Goal: Task Accomplishment & Management: Manage account settings

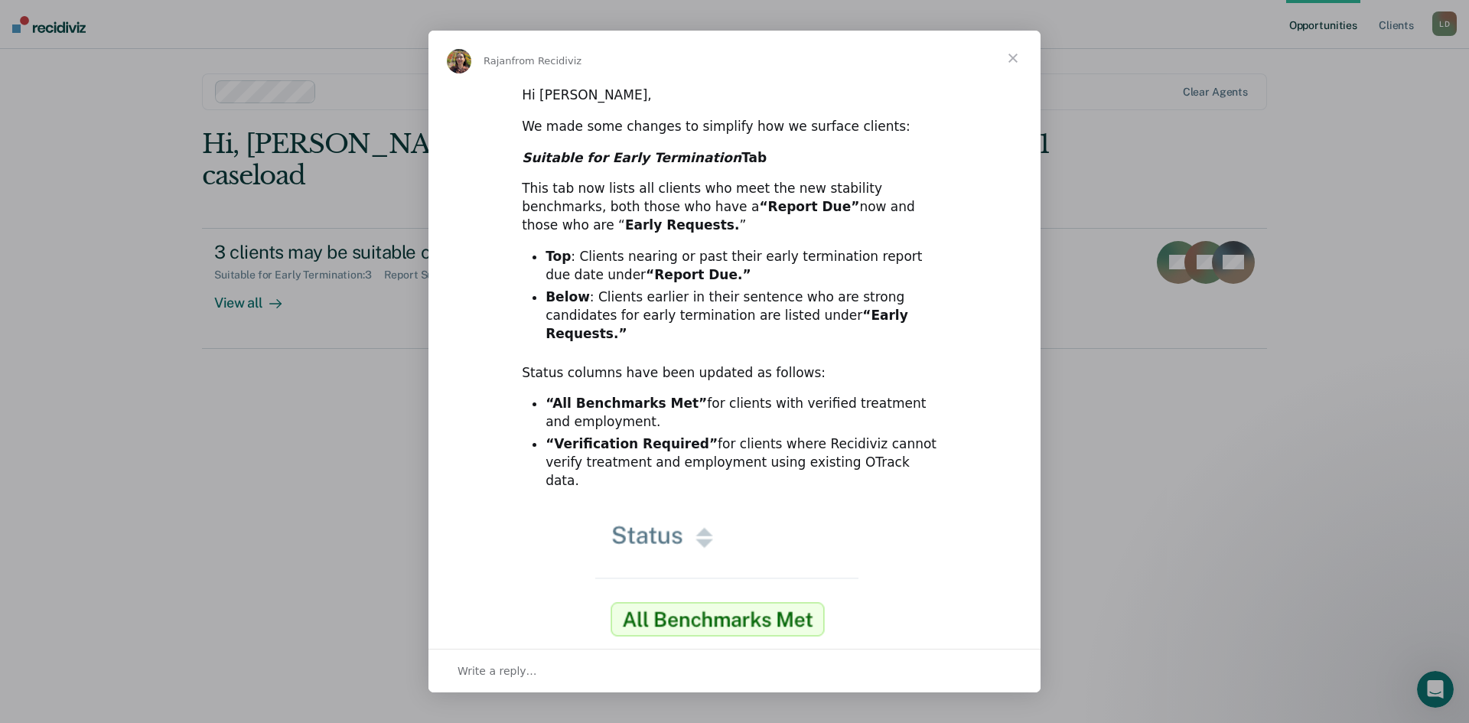
click at [1014, 55] on span "Close" at bounding box center [1012, 58] width 55 height 55
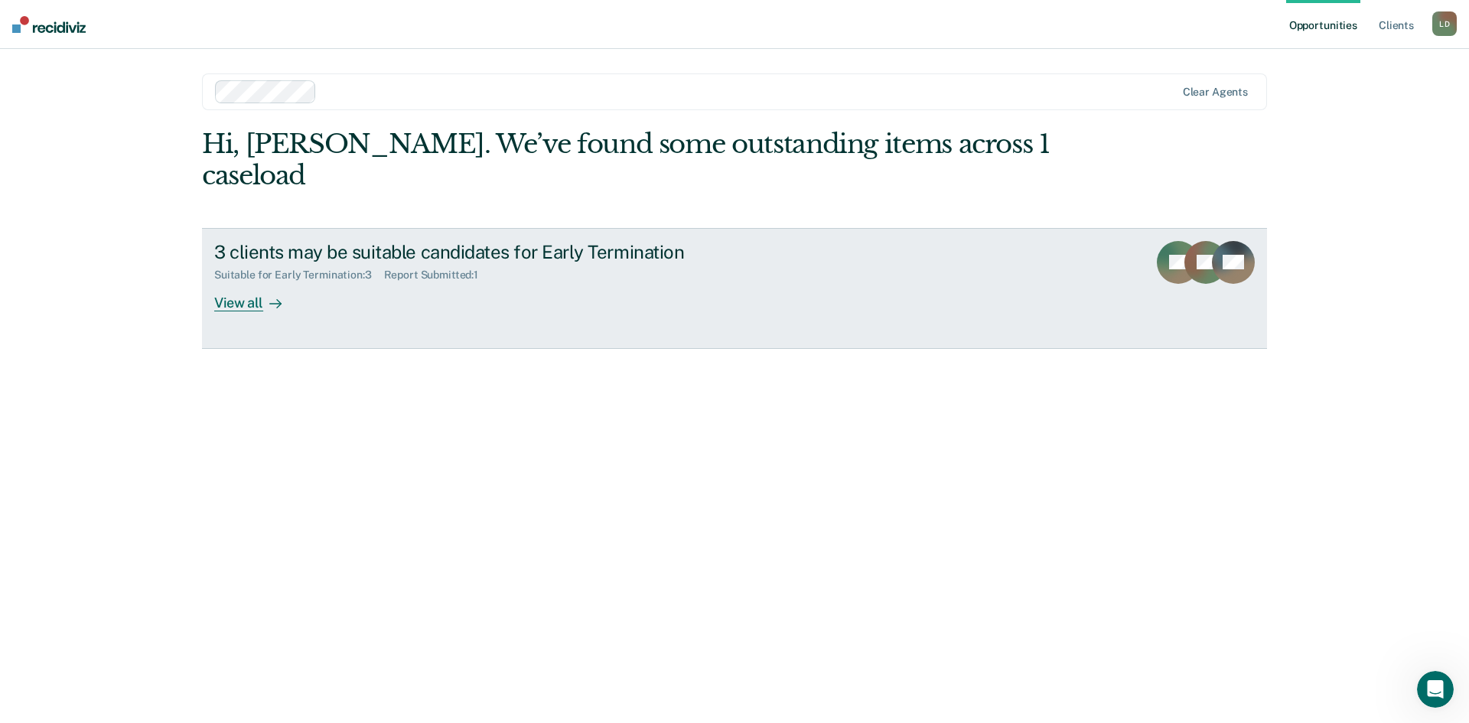
click at [271, 298] on icon at bounding box center [275, 304] width 12 height 12
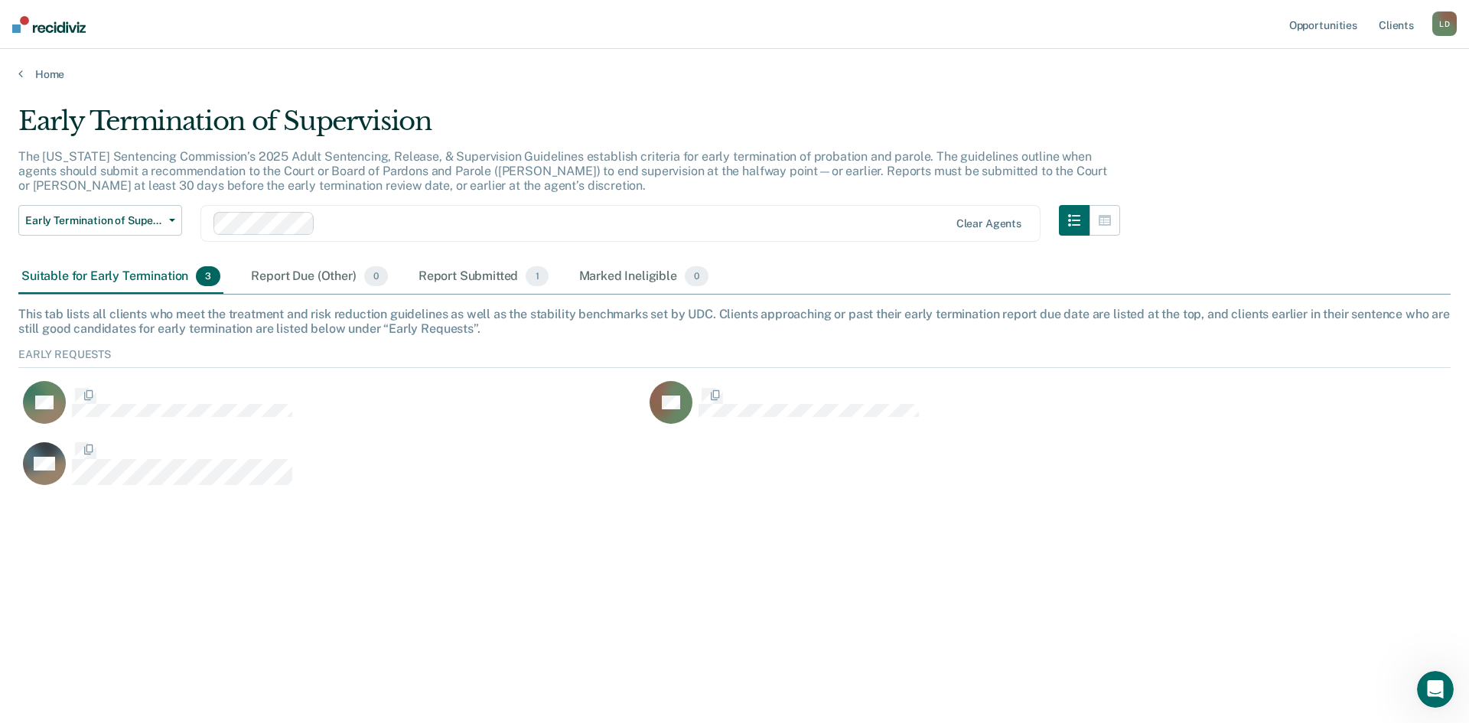
scroll to position [143, 1421]
click at [489, 273] on div "Report Submitted 1" at bounding box center [483, 277] width 136 height 34
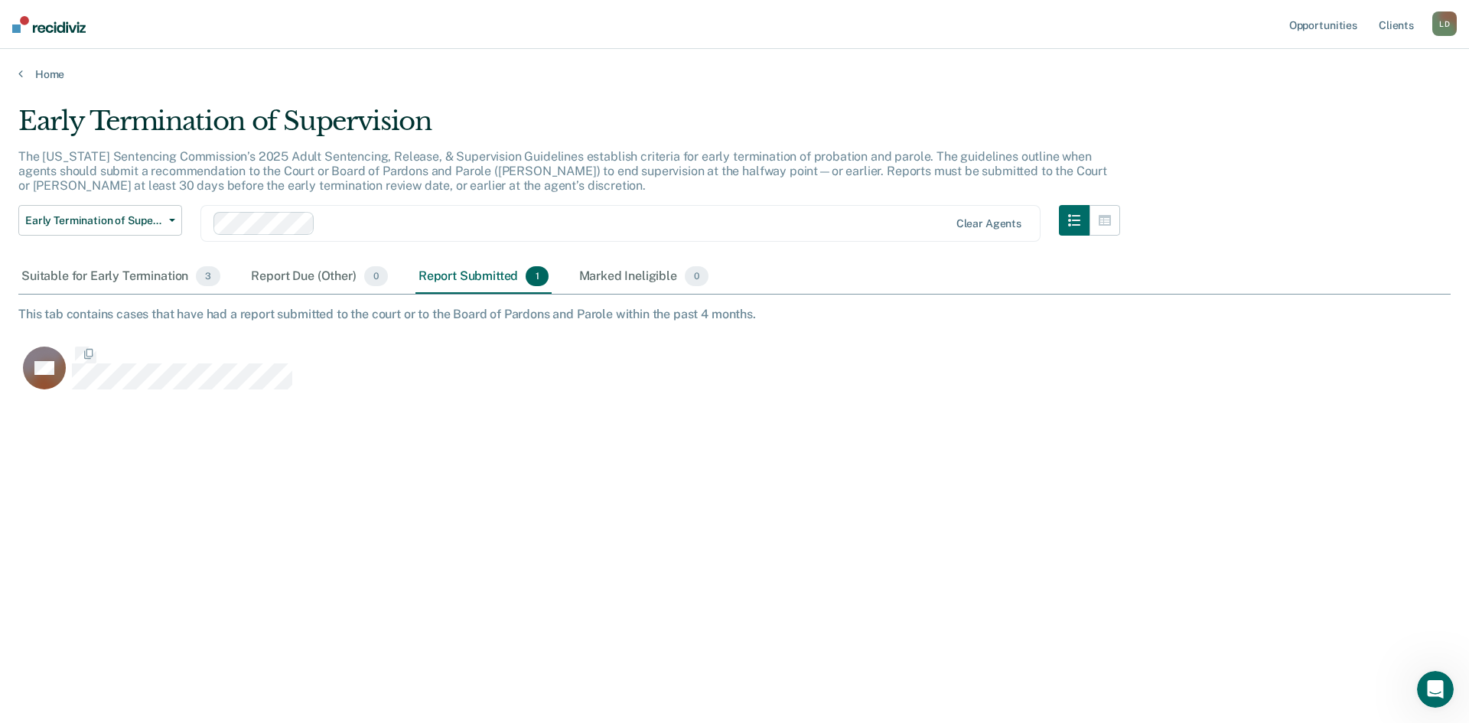
scroll to position [491, 1421]
click at [137, 275] on div "Suitable for Early Termination 3" at bounding box center [120, 277] width 205 height 34
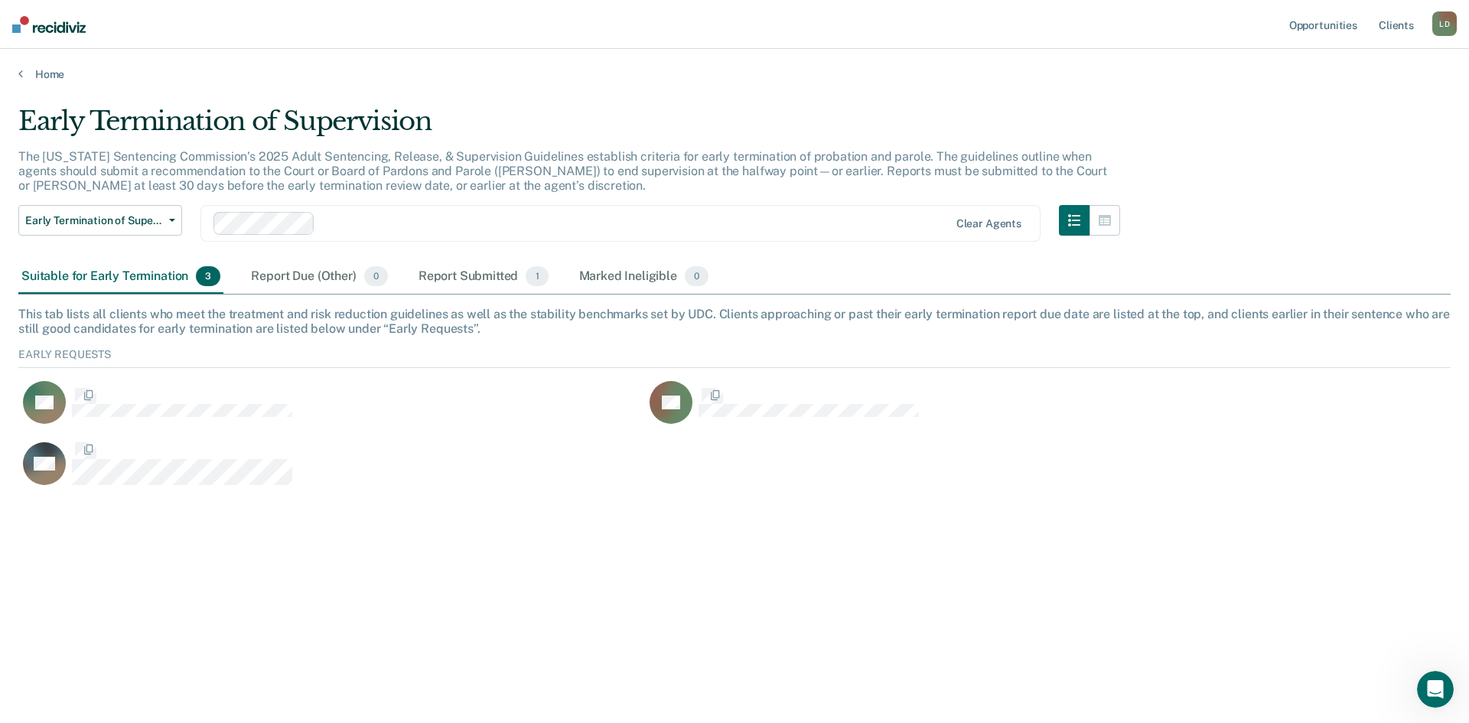
scroll to position [143, 1421]
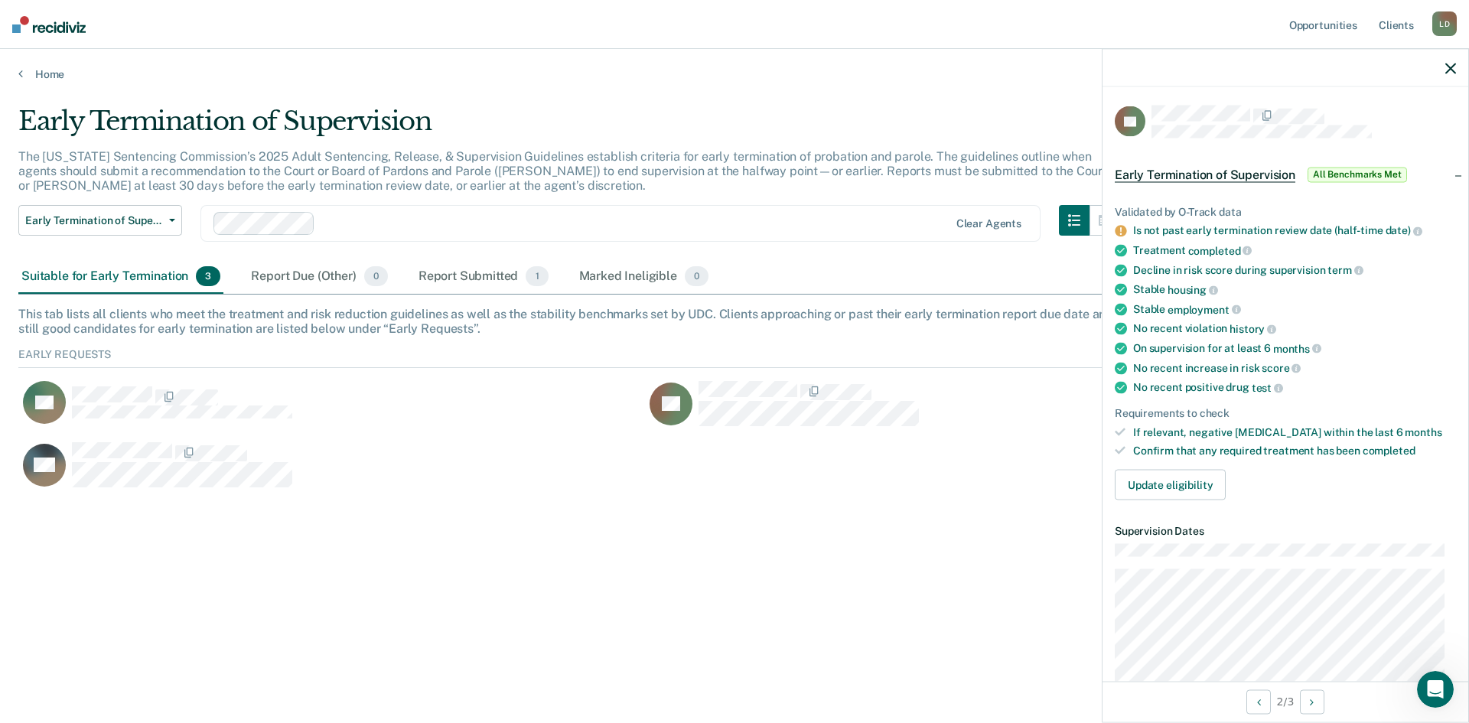
click at [1448, 67] on icon "button" at bounding box center [1450, 68] width 11 height 11
click at [1449, 67] on icon "button" at bounding box center [1450, 68] width 11 height 11
click at [1448, 70] on icon "button" at bounding box center [1450, 68] width 11 height 11
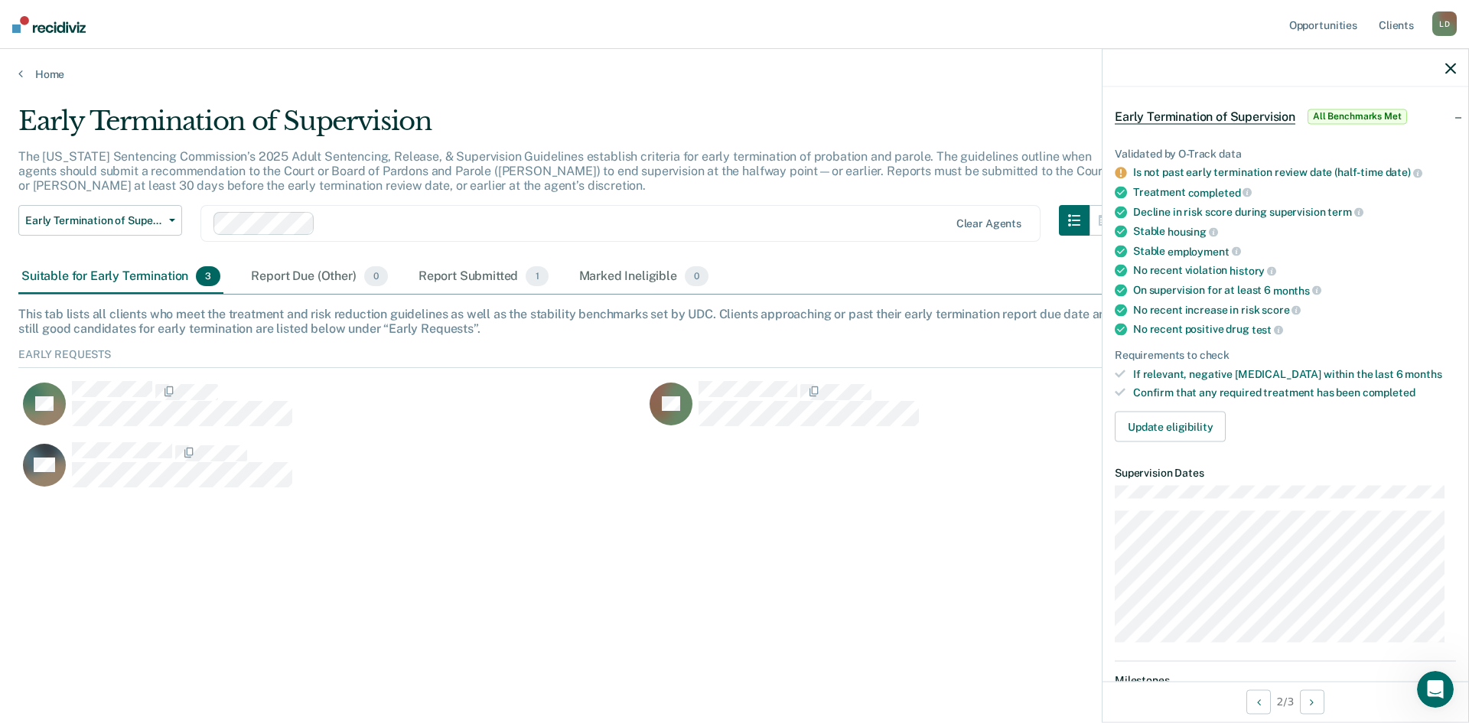
scroll to position [0, 0]
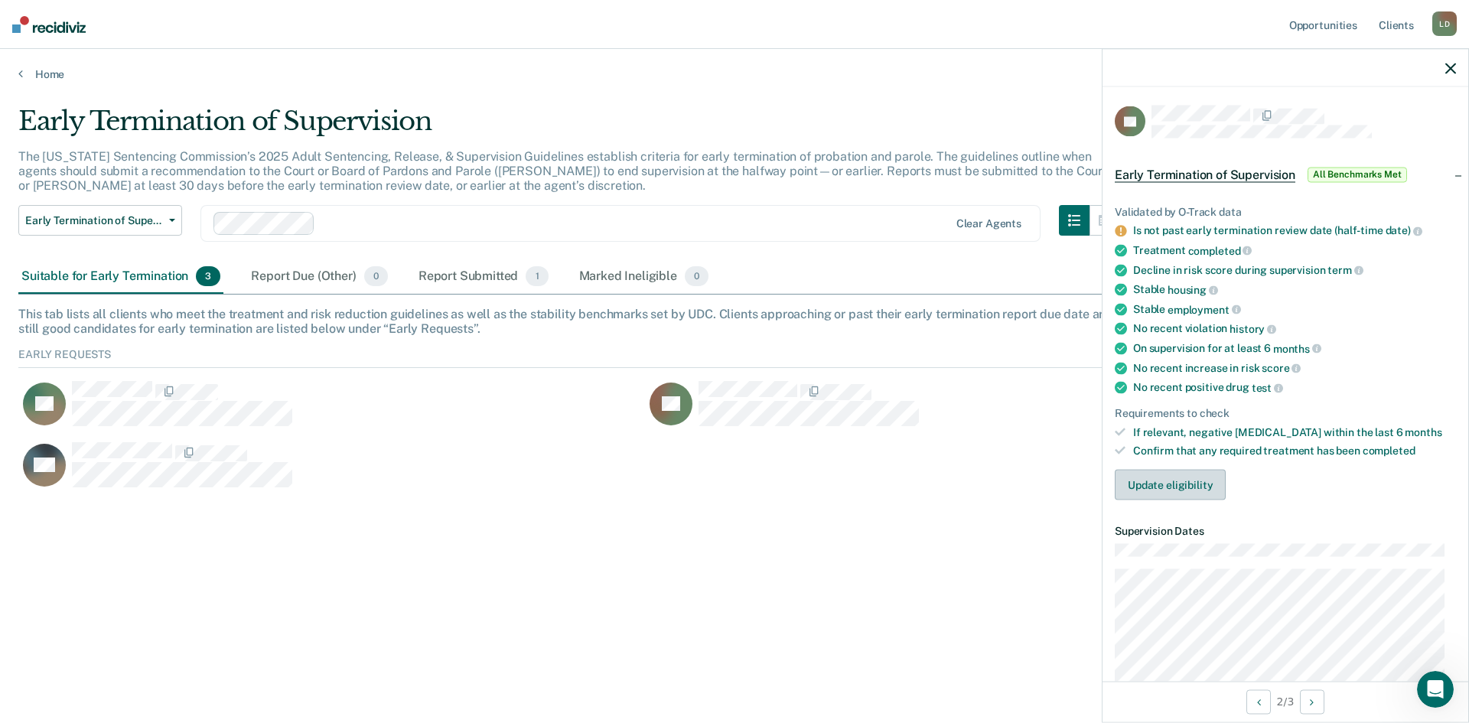
click at [1158, 485] on button "Update eligibility" at bounding box center [1170, 485] width 111 height 31
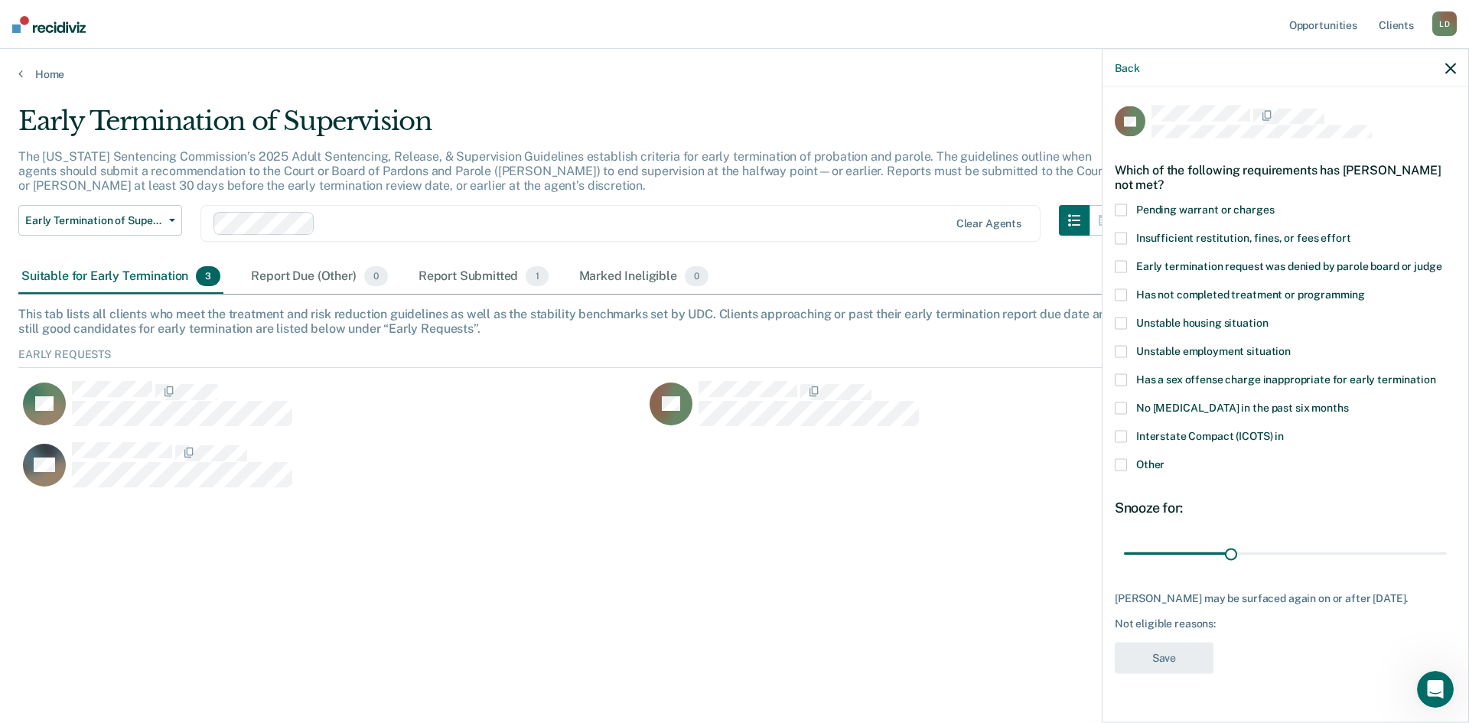
click at [1123, 269] on span at bounding box center [1121, 266] width 12 height 12
click at [1441, 260] on input "Early termination request was denied by parole board or judge" at bounding box center [1441, 260] width 0 height 0
click at [1172, 656] on button "Save" at bounding box center [1164, 657] width 99 height 31
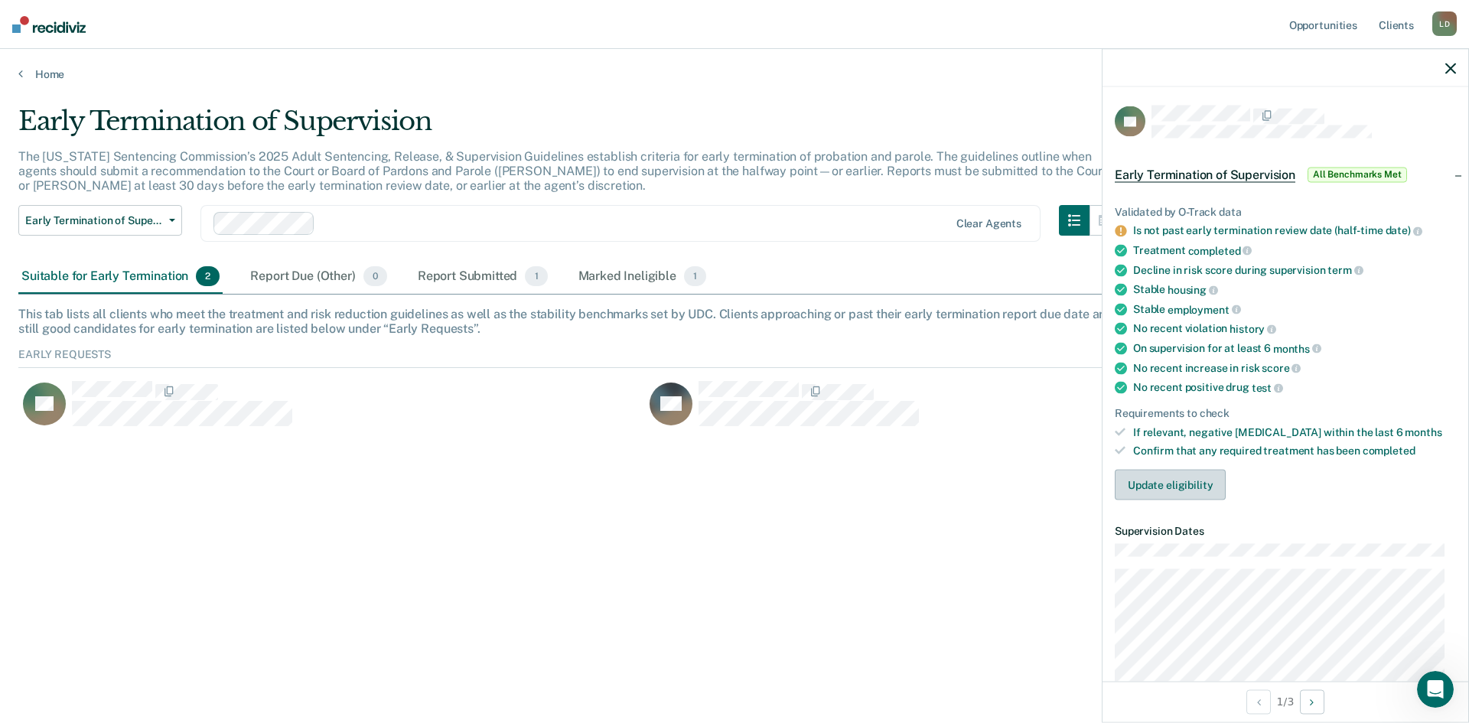
click at [1174, 483] on button "Update eligibility" at bounding box center [1170, 485] width 111 height 31
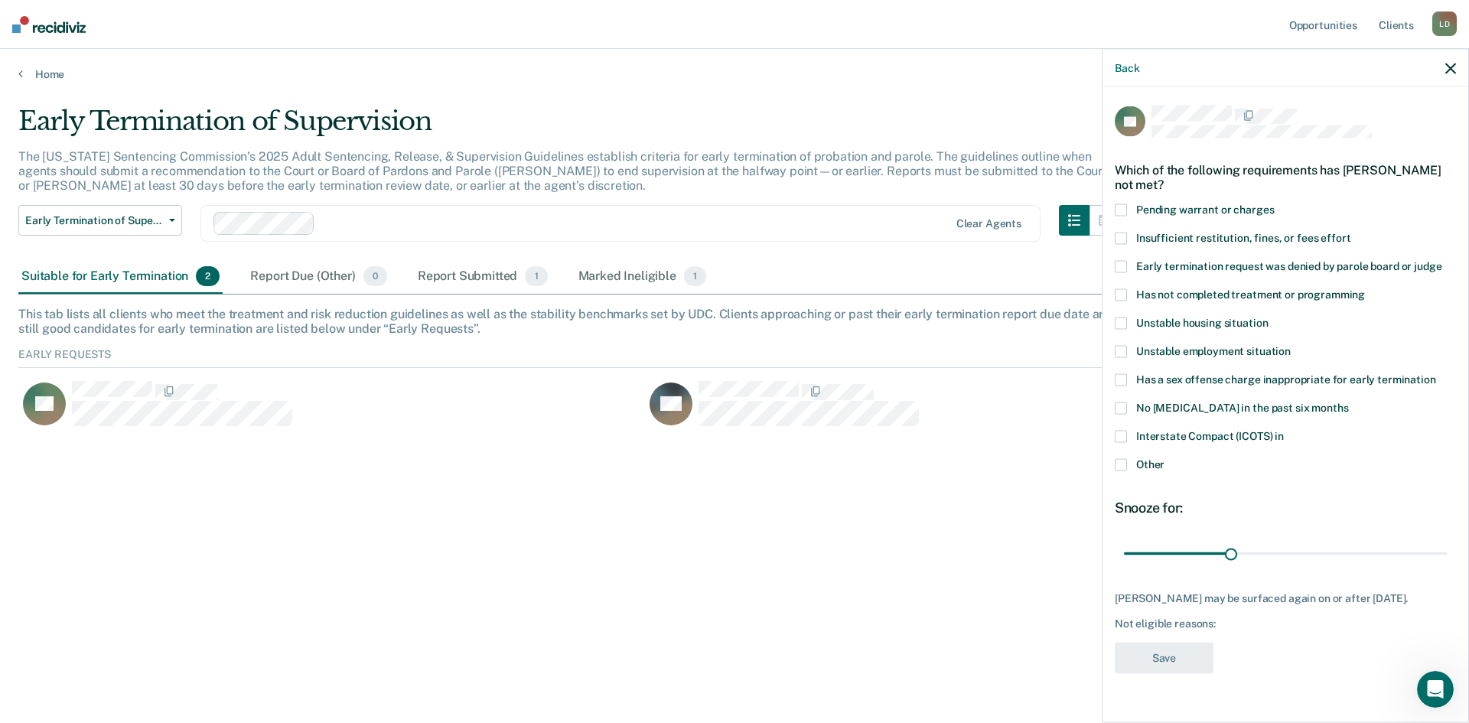
click at [1128, 209] on label "Pending warrant or charges" at bounding box center [1285, 212] width 341 height 16
click at [1274, 204] on input "Pending warrant or charges" at bounding box center [1274, 204] width 0 height 0
click at [1169, 653] on button "Save" at bounding box center [1164, 657] width 99 height 31
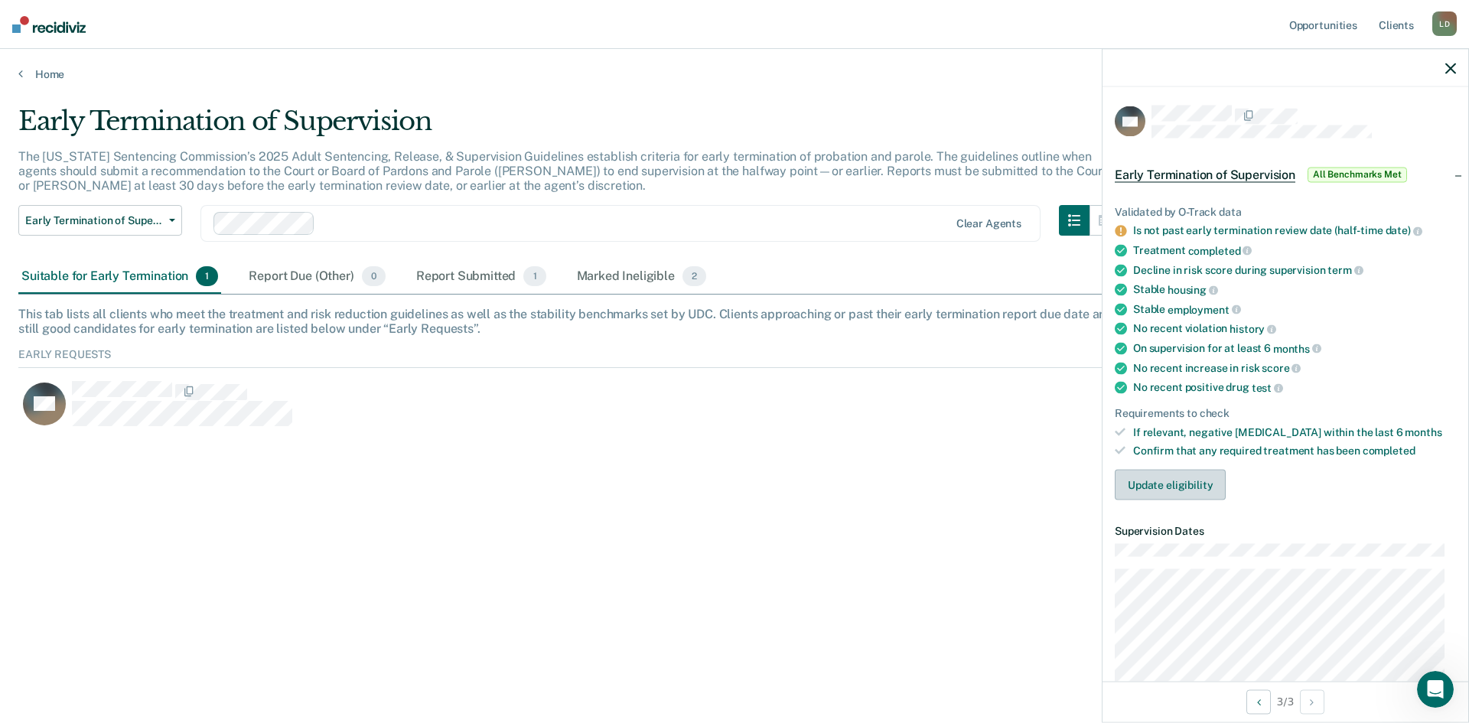
click at [1177, 483] on button "Update eligibility" at bounding box center [1170, 485] width 111 height 31
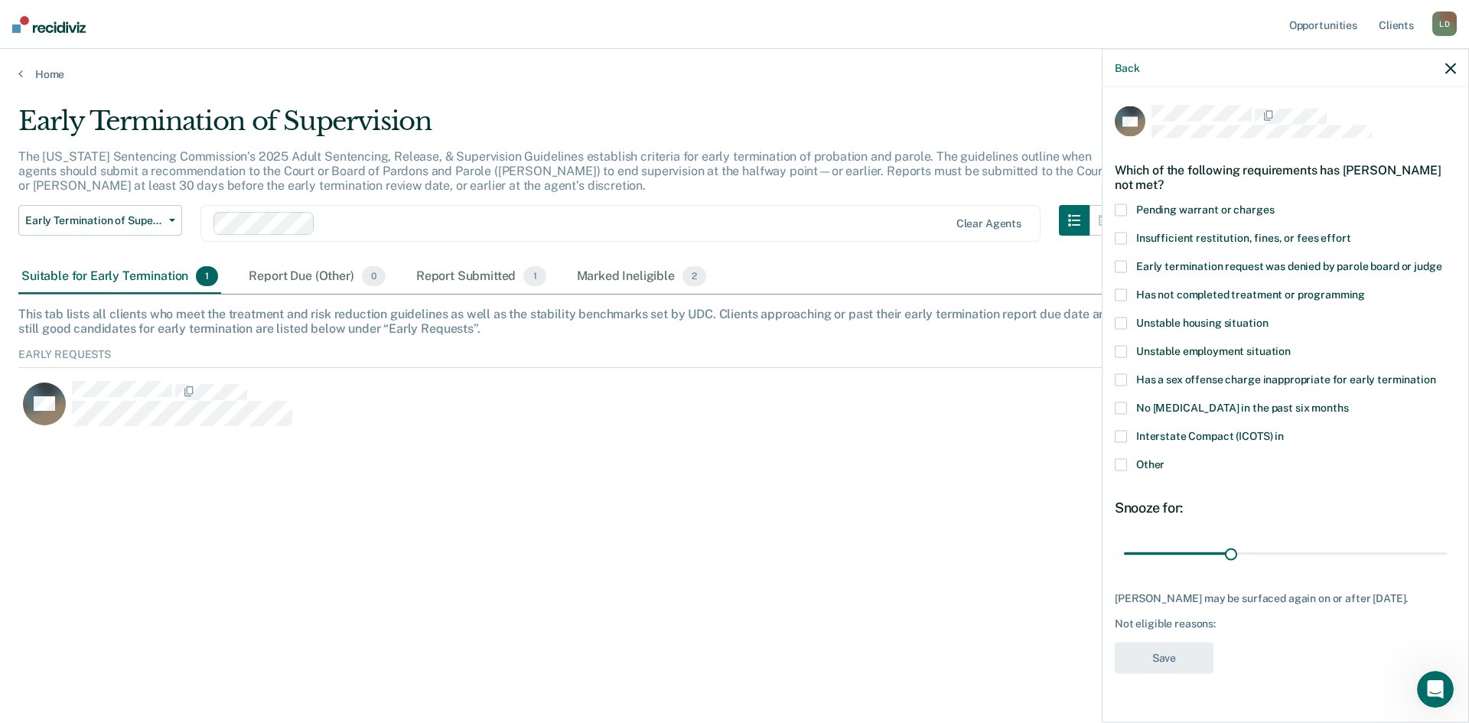
click at [1452, 65] on icon "button" at bounding box center [1450, 68] width 11 height 11
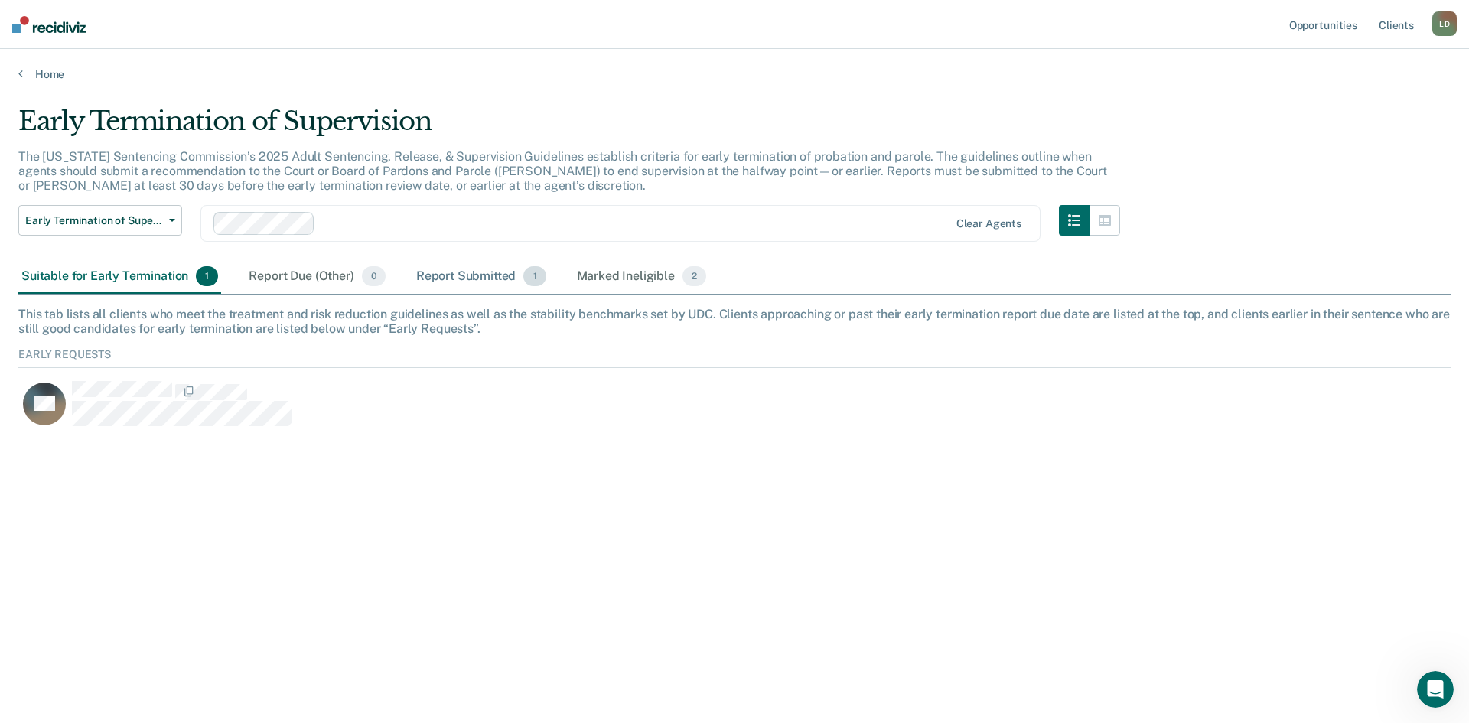
click at [427, 276] on div "Report Submitted 1" at bounding box center [481, 277] width 136 height 34
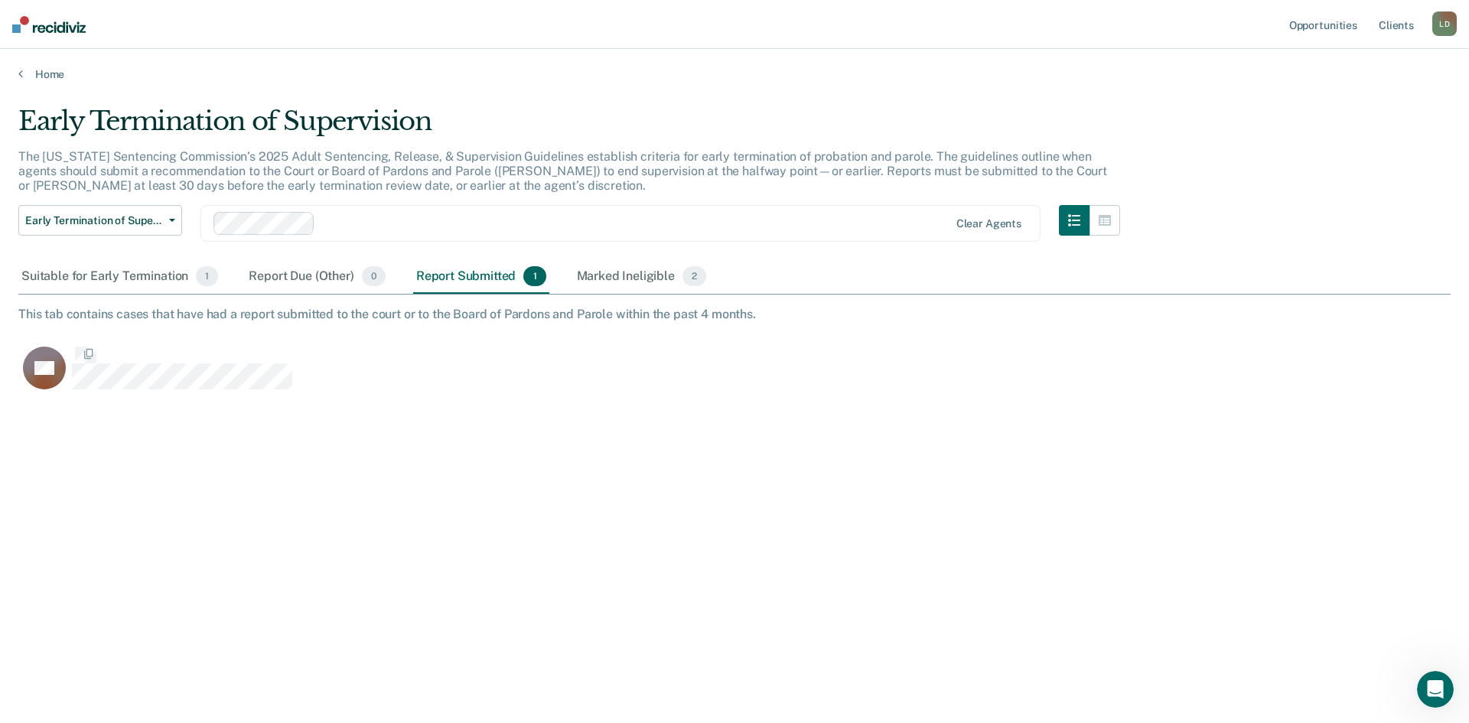
scroll to position [491, 1421]
click at [73, 276] on div "Suitable for Early Termination 1" at bounding box center [119, 277] width 203 height 34
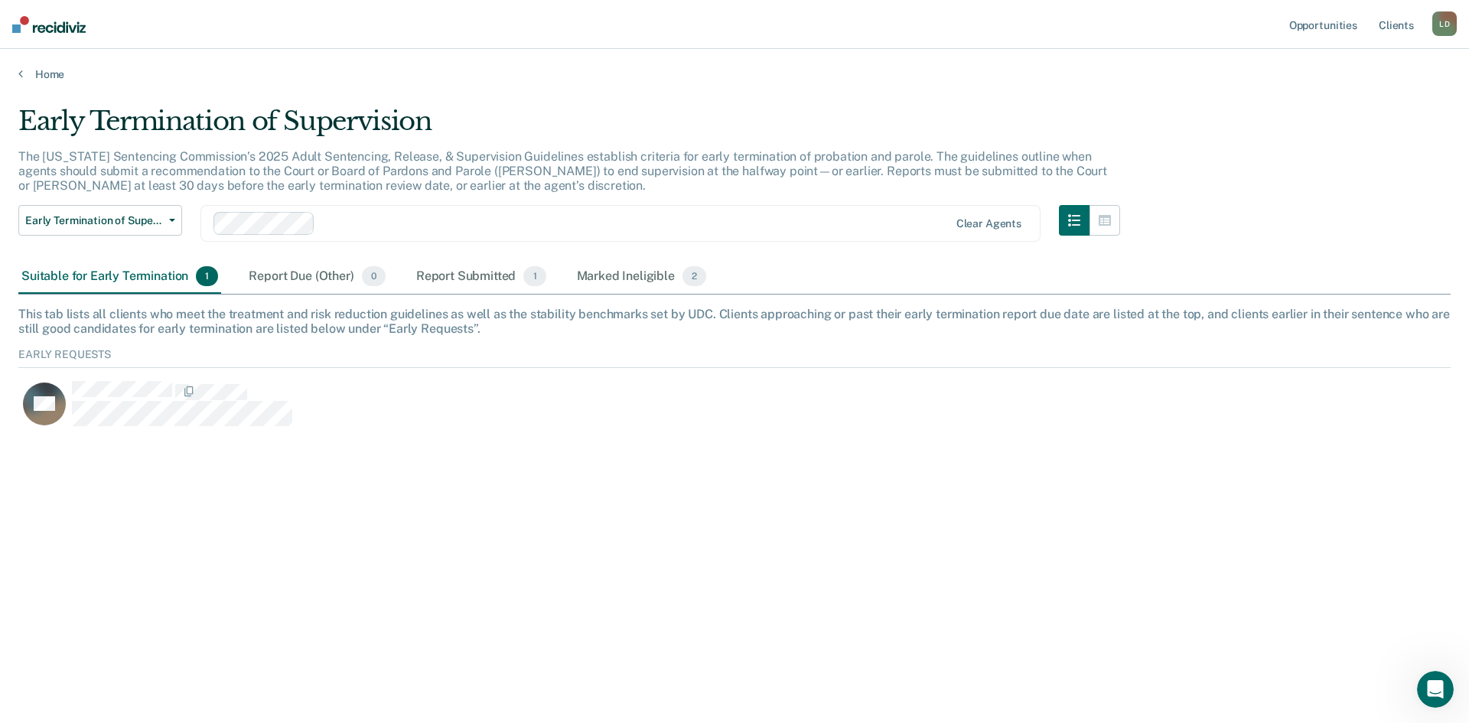
scroll to position [82, 1421]
click at [631, 279] on div "Marked Ineligible 2" at bounding box center [642, 277] width 136 height 34
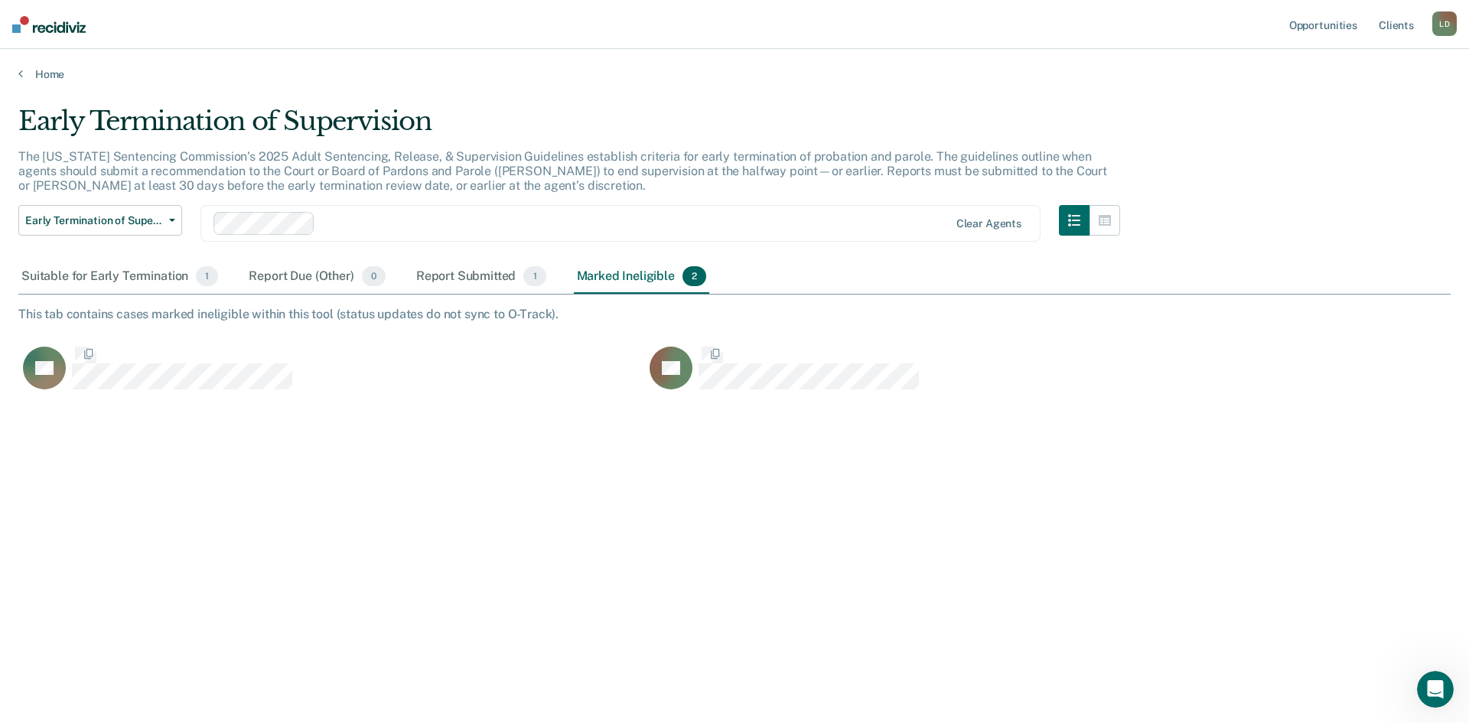
scroll to position [491, 1421]
click at [170, 216] on button "Early Termination of Supervision" at bounding box center [100, 220] width 164 height 31
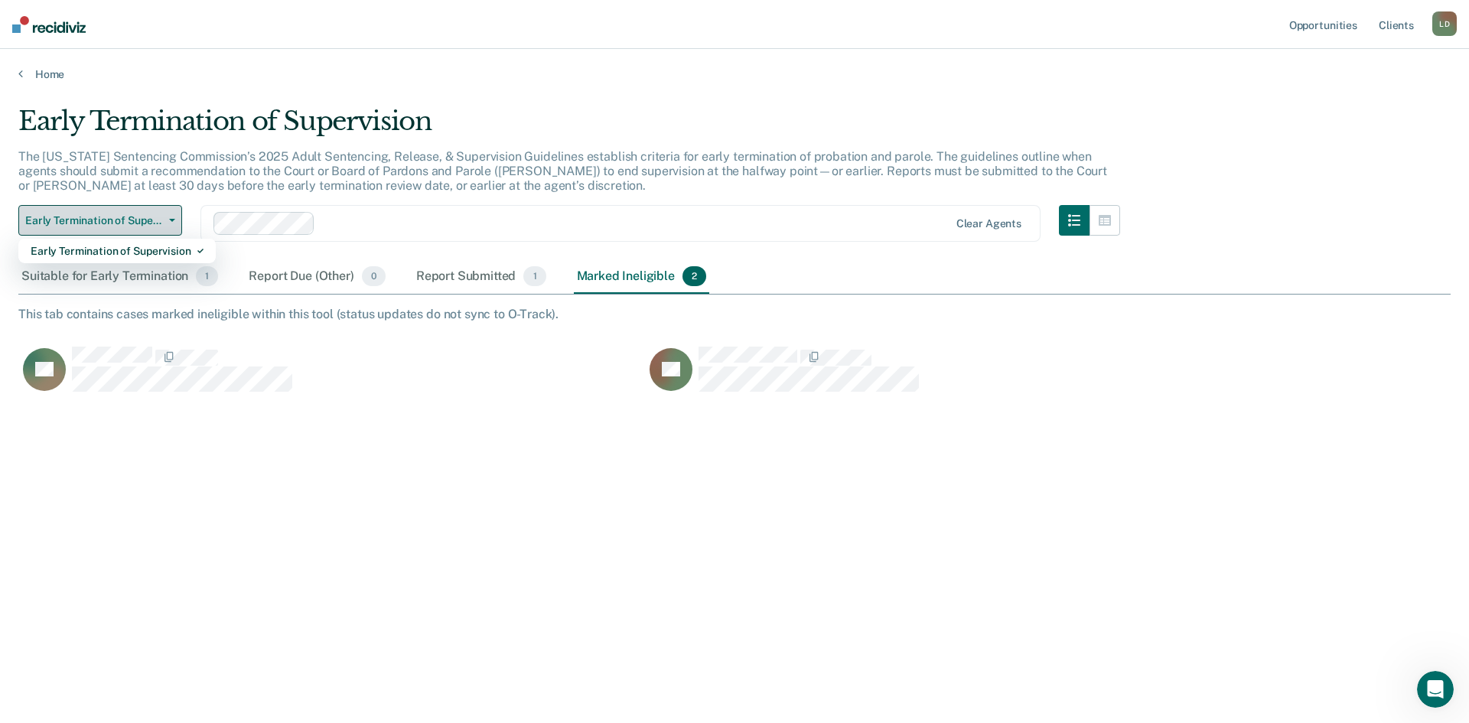
click at [170, 216] on button "Early Termination of Supervision" at bounding box center [100, 220] width 164 height 31
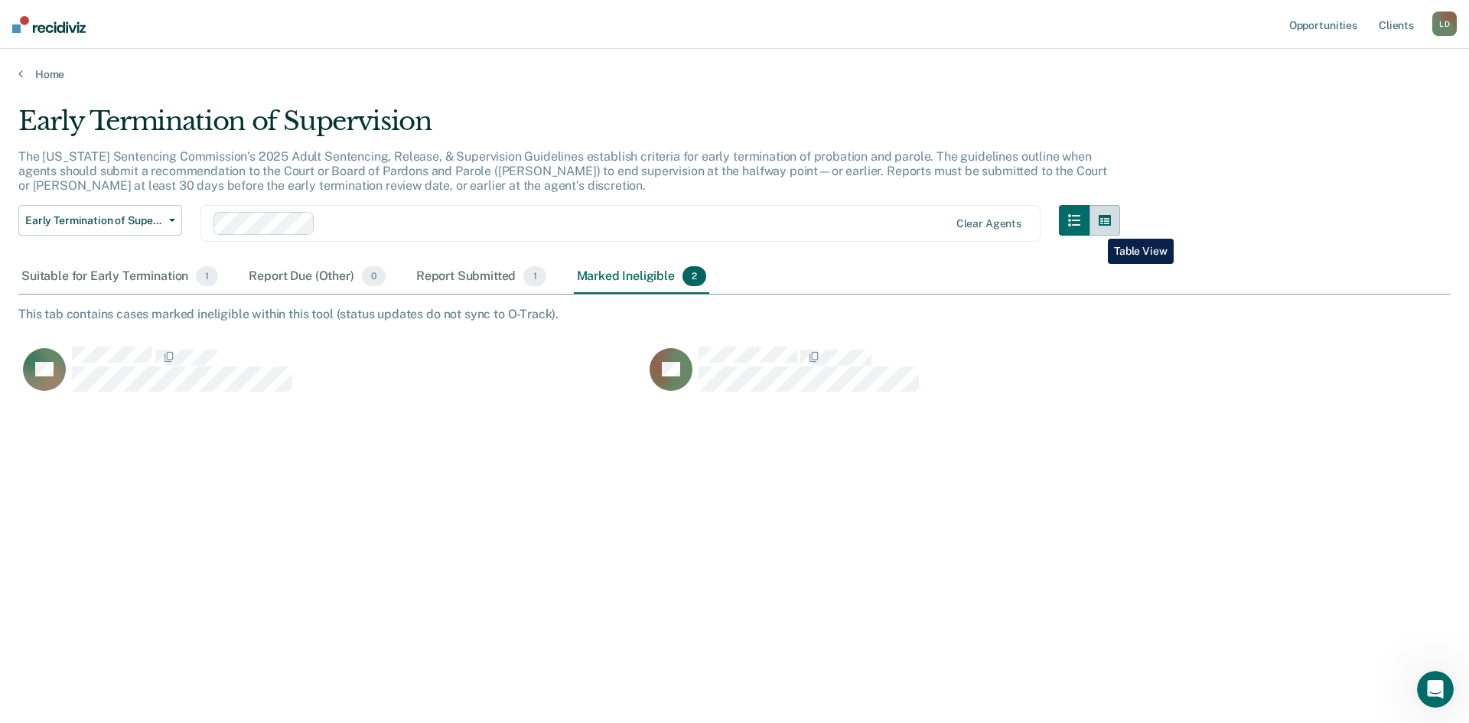
click at [1096, 221] on button "button" at bounding box center [1104, 220] width 31 height 31
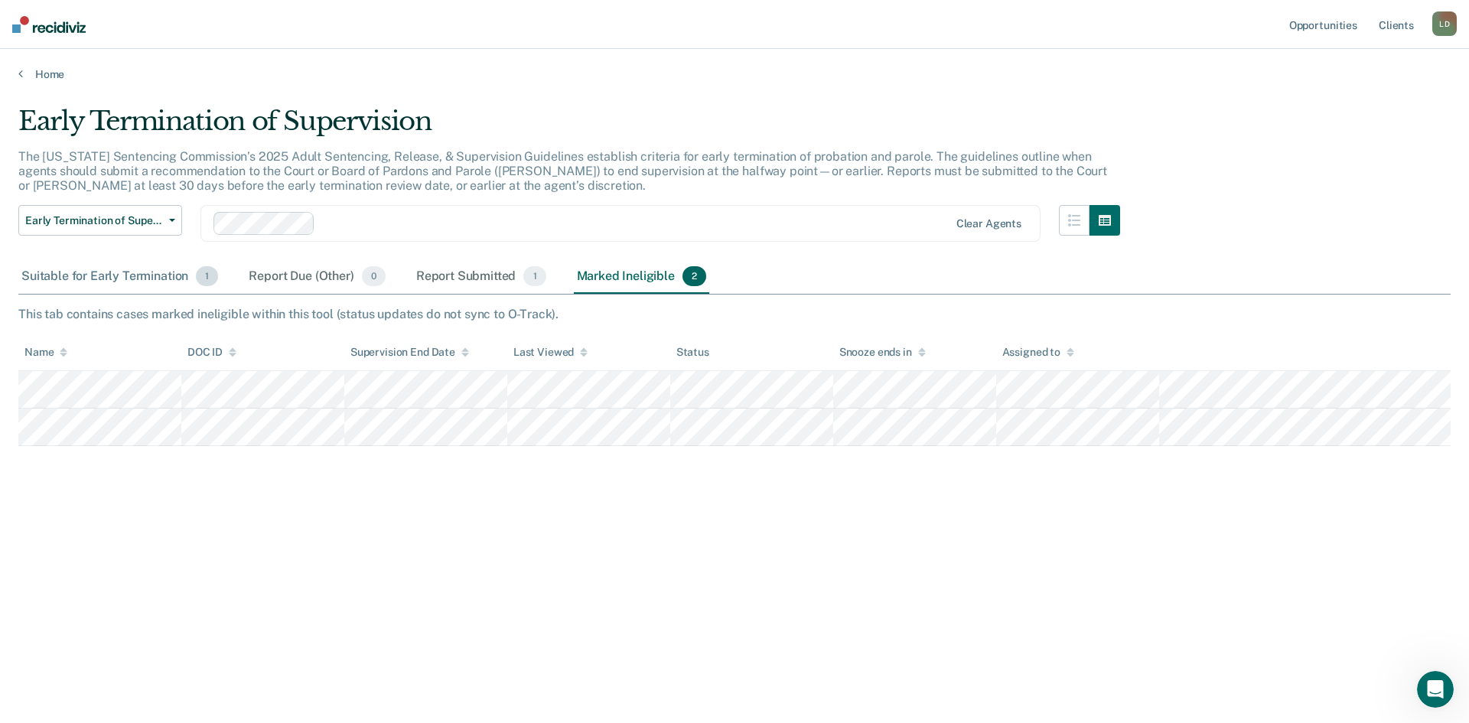
click at [104, 279] on div "Suitable for Early Termination 1" at bounding box center [119, 277] width 203 height 34
